Goal: Navigation & Orientation: Find specific page/section

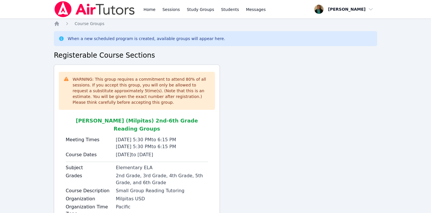
scroll to position [35, 0]
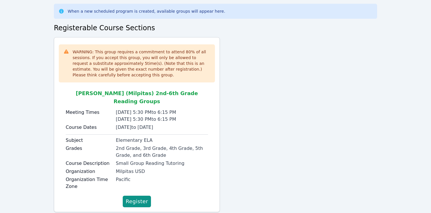
scroll to position [35, 0]
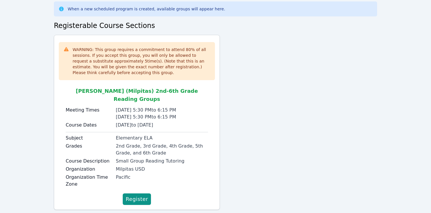
scroll to position [35, 0]
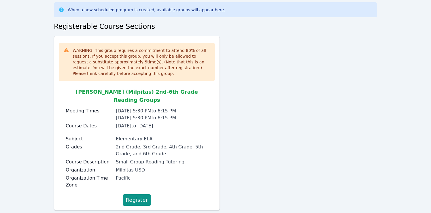
scroll to position [35, 0]
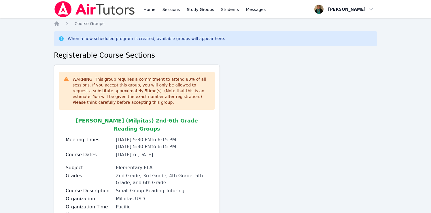
scroll to position [35, 0]
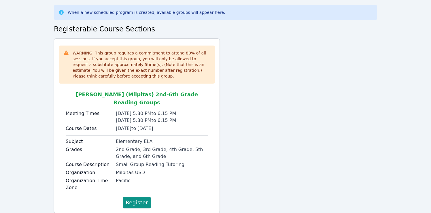
scroll to position [35, 0]
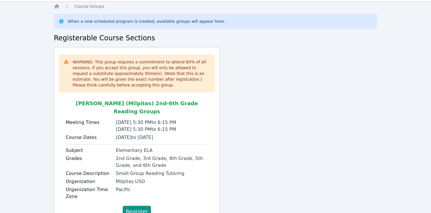
scroll to position [35, 0]
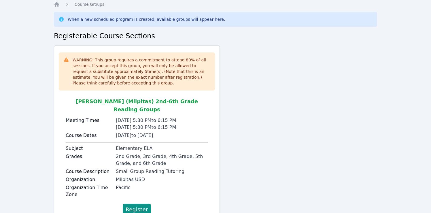
scroll to position [35, 0]
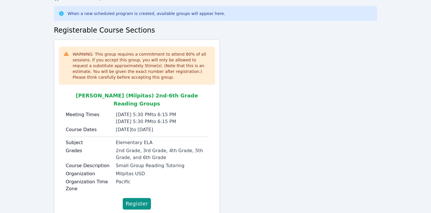
scroll to position [35, 0]
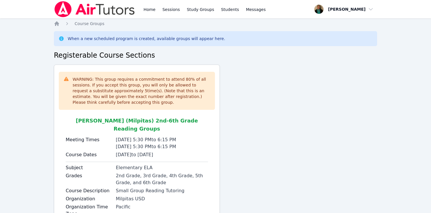
scroll to position [35, 0]
